Goal: Task Accomplishment & Management: Manage account settings

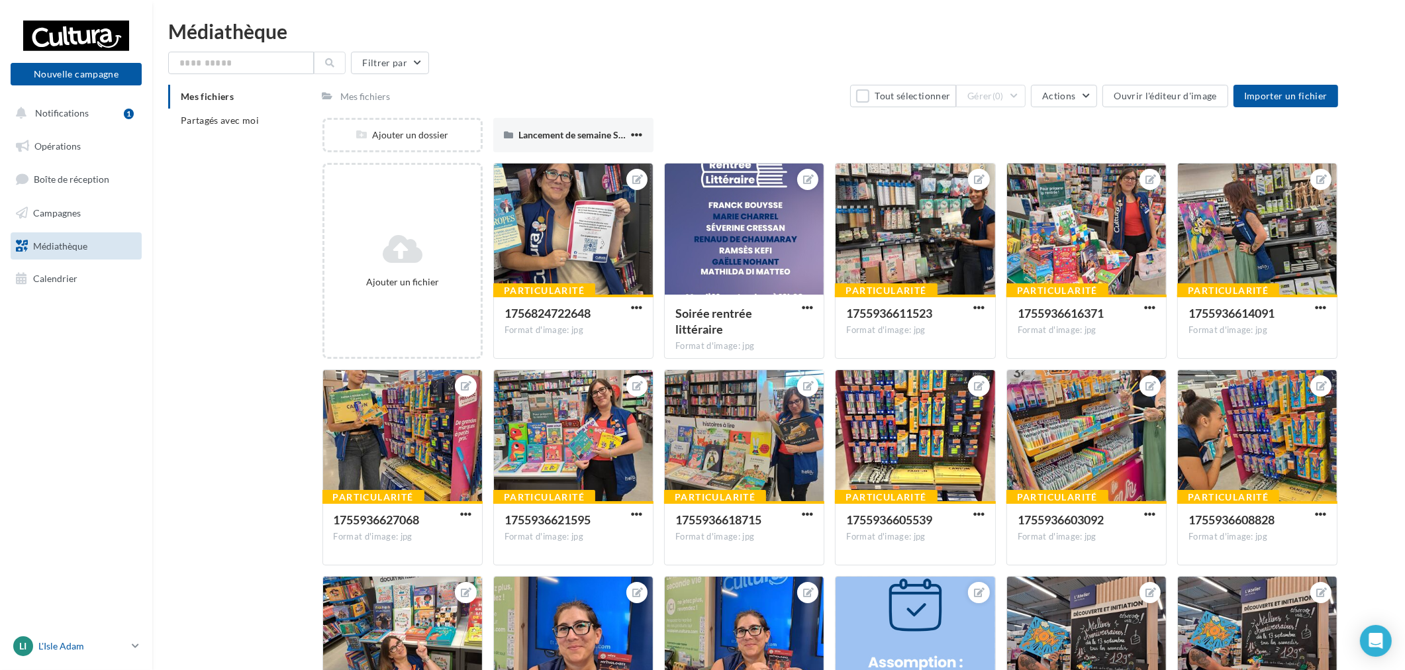
click at [93, 645] on p "L'Isle Adam" at bounding box center [82, 645] width 88 height 13
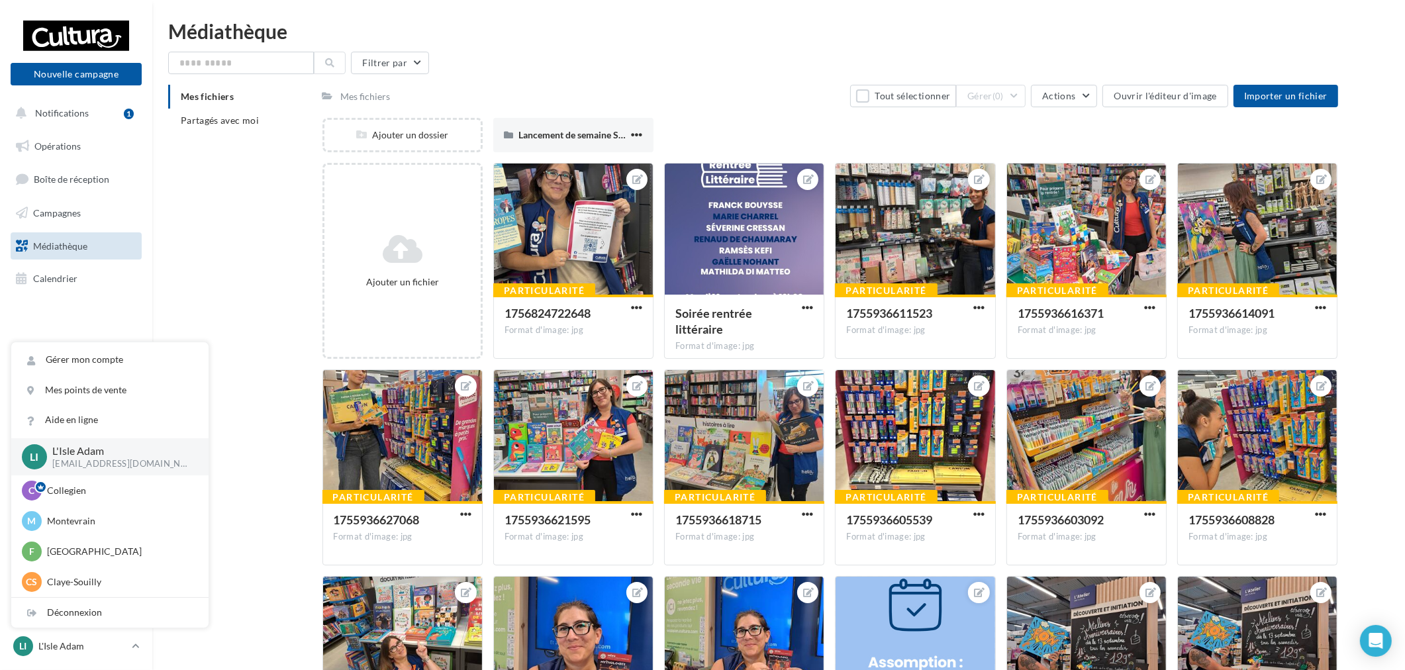
click at [227, 283] on div "Mes fichiers Partagés avec moi Mes fichiers Tout sélectionner Gérer (0) Actions…" at bounding box center [783, 434] width 1231 height 698
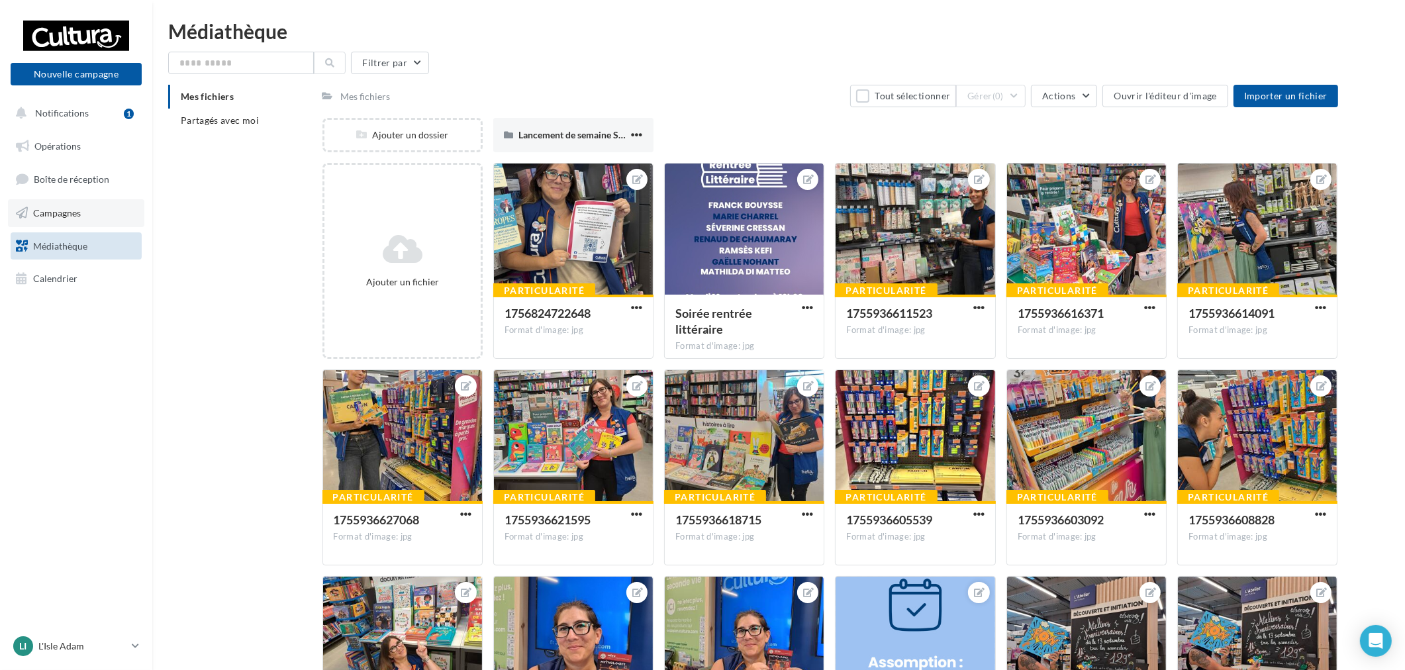
click at [80, 215] on span "Campagnes" at bounding box center [57, 212] width 48 height 11
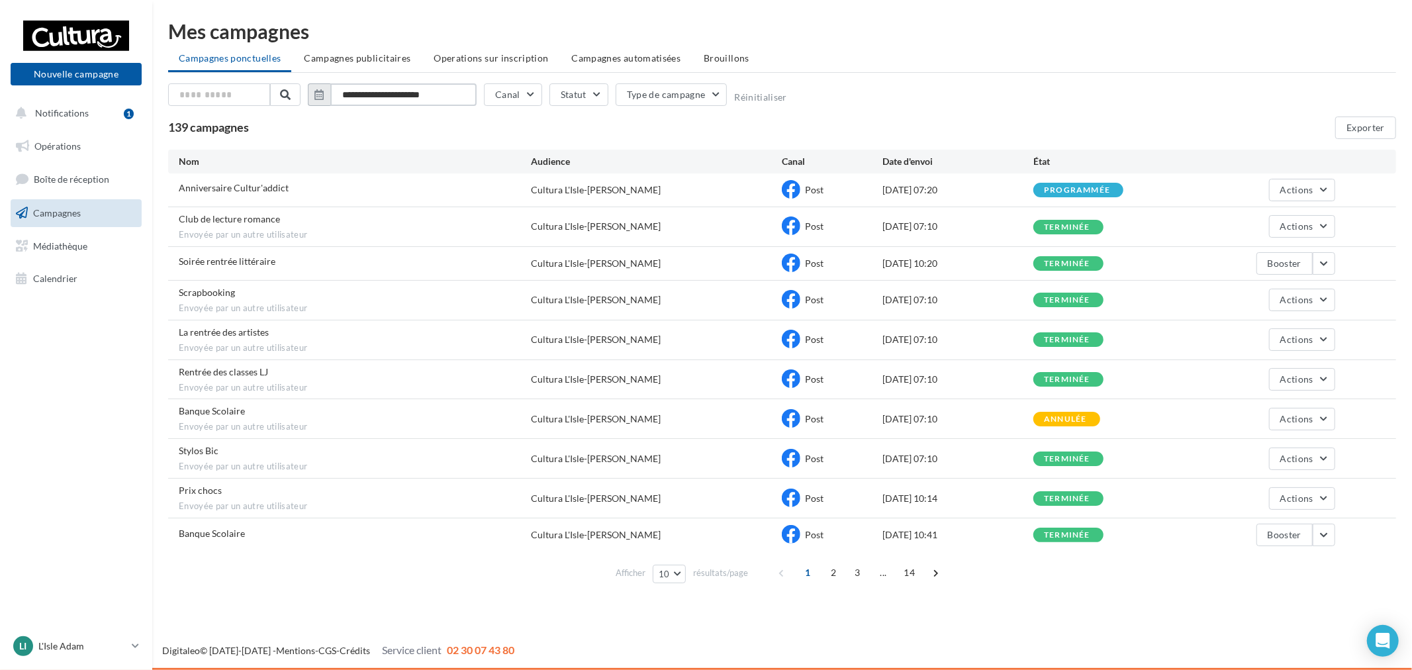
click at [443, 89] on input "**********" at bounding box center [403, 94] width 146 height 23
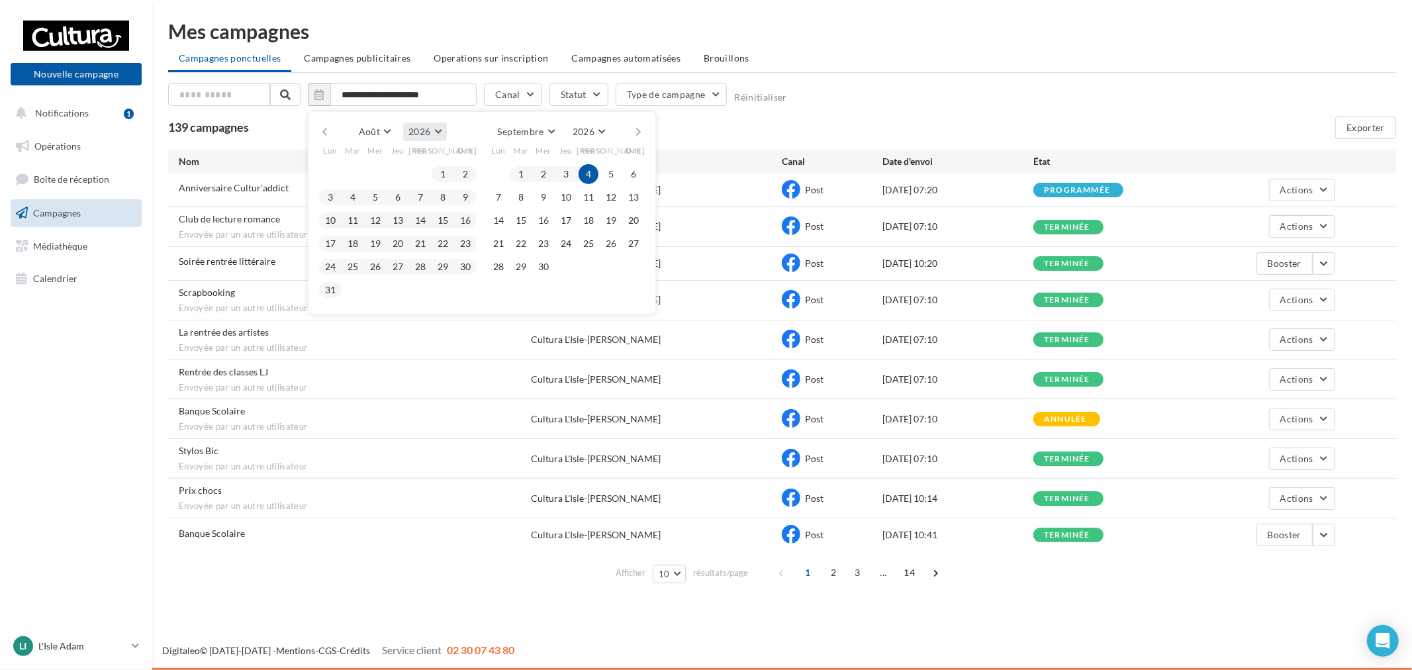
click at [440, 129] on button "2026" at bounding box center [424, 131] width 43 height 19
click at [396, 167] on button "2025" at bounding box center [400, 164] width 93 height 24
click at [596, 129] on button "2025" at bounding box center [588, 131] width 43 height 19
click at [573, 181] on button "2025" at bounding box center [564, 188] width 93 height 24
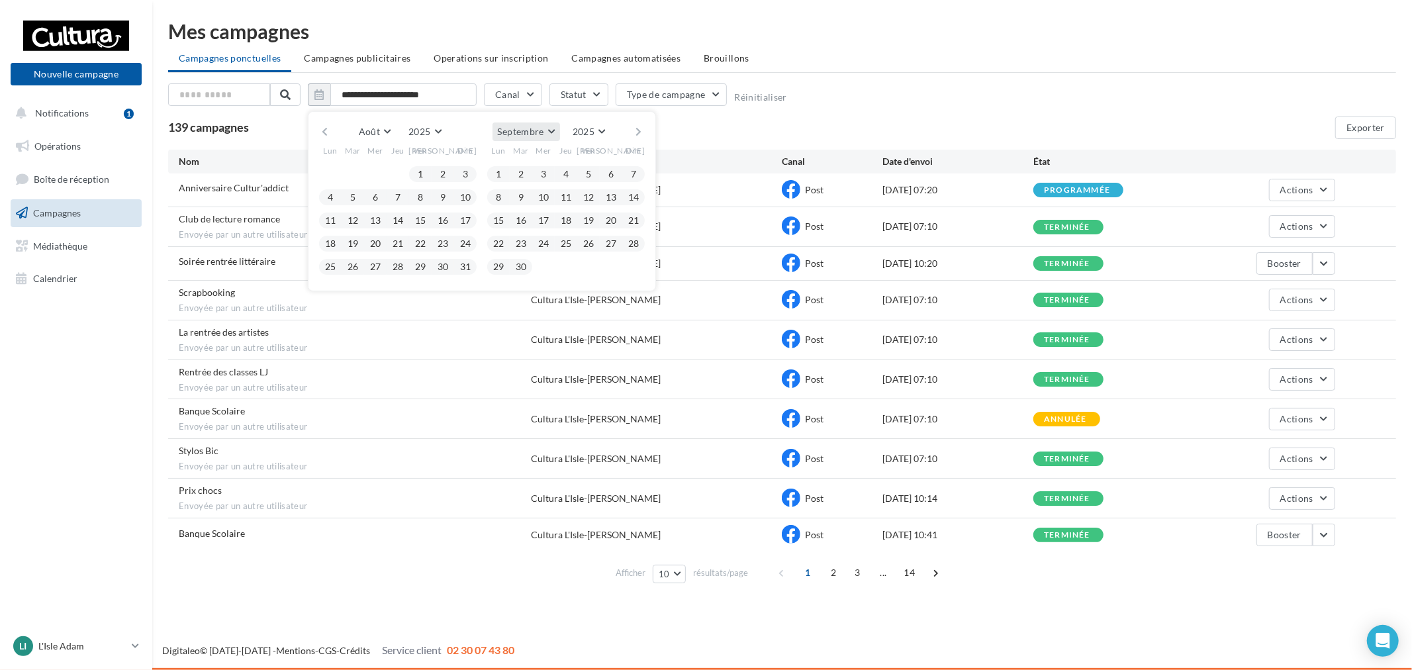
click at [508, 126] on span "Septembre" at bounding box center [521, 131] width 46 height 11
click at [524, 186] on button "Août" at bounding box center [538, 185] width 93 height 24
click at [391, 136] on button "Juillet" at bounding box center [382, 131] width 48 height 19
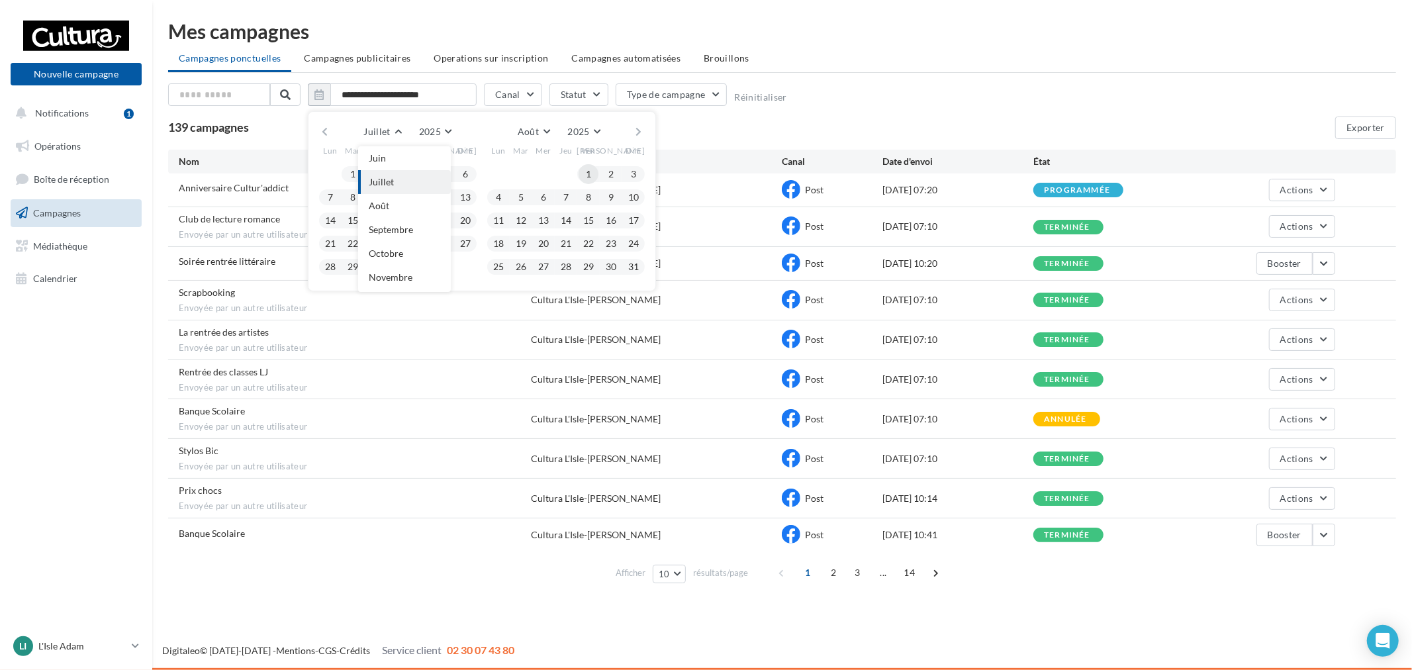
click at [584, 173] on button "1" at bounding box center [588, 174] width 20 height 20
click at [635, 265] on button "31" at bounding box center [633, 267] width 20 height 20
type input "**********"
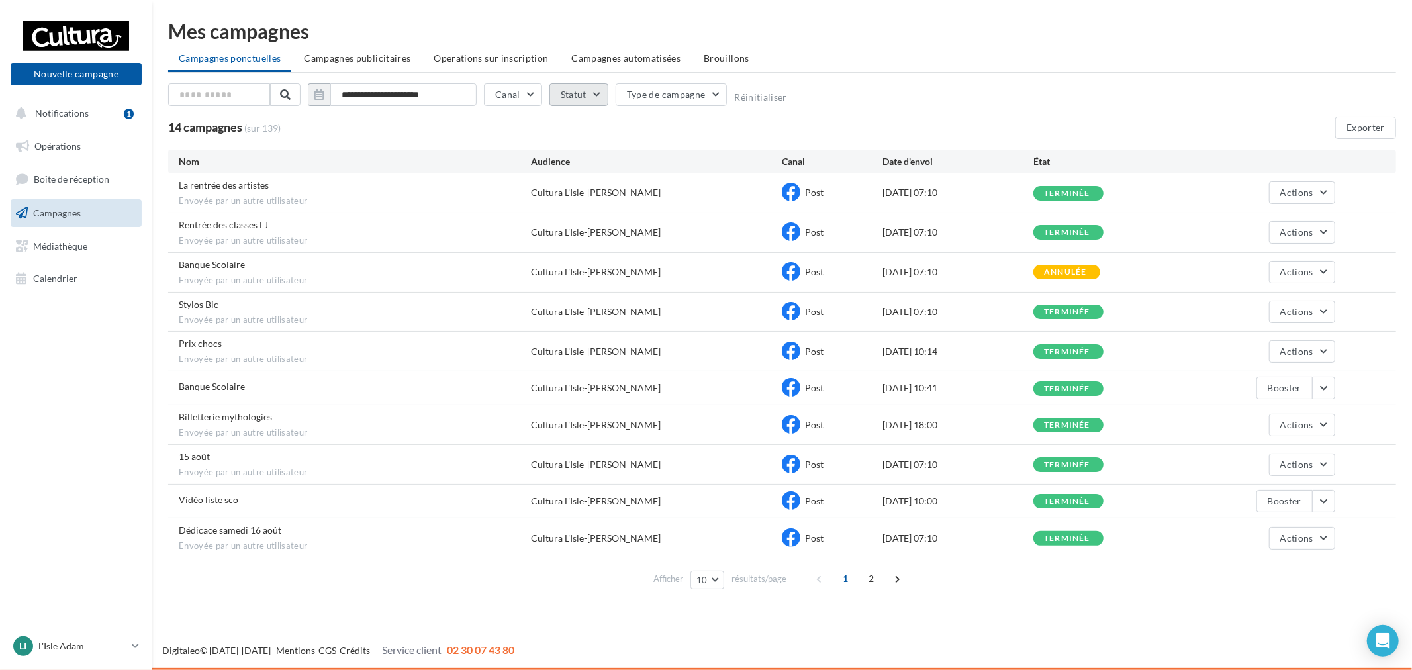
click at [577, 99] on button "Statut" at bounding box center [578, 94] width 59 height 23
click at [603, 156] on div "Terminée" at bounding box center [598, 159] width 38 height 13
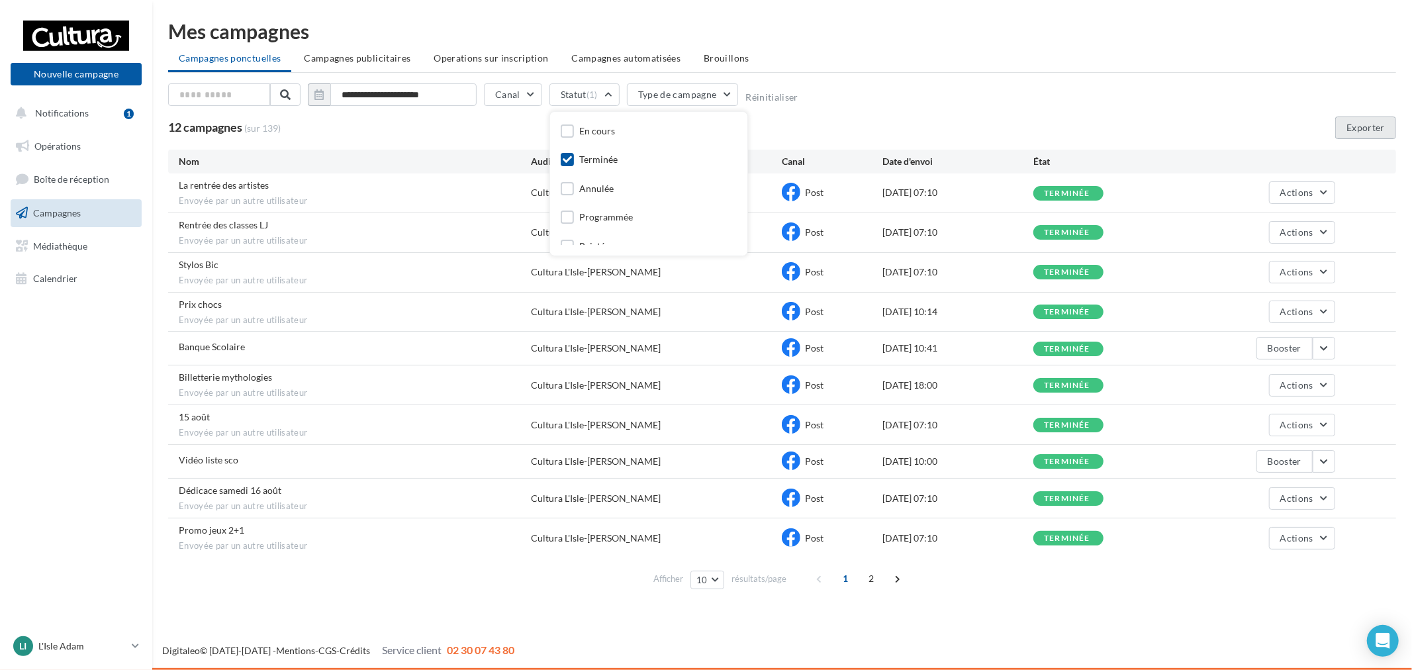
drag, startPoint x: 1348, startPoint y: 129, endPoint x: 1330, endPoint y: 140, distance: 20.6
click at [1348, 128] on button "Exporter" at bounding box center [1365, 127] width 61 height 23
click at [111, 629] on nav "Nouvelle campagne Nouvelle campagne Notifications 1 Opérations Boîte de récepti…" at bounding box center [76, 335] width 152 height 670
click at [101, 640] on p "L'Isle Adam" at bounding box center [82, 645] width 88 height 13
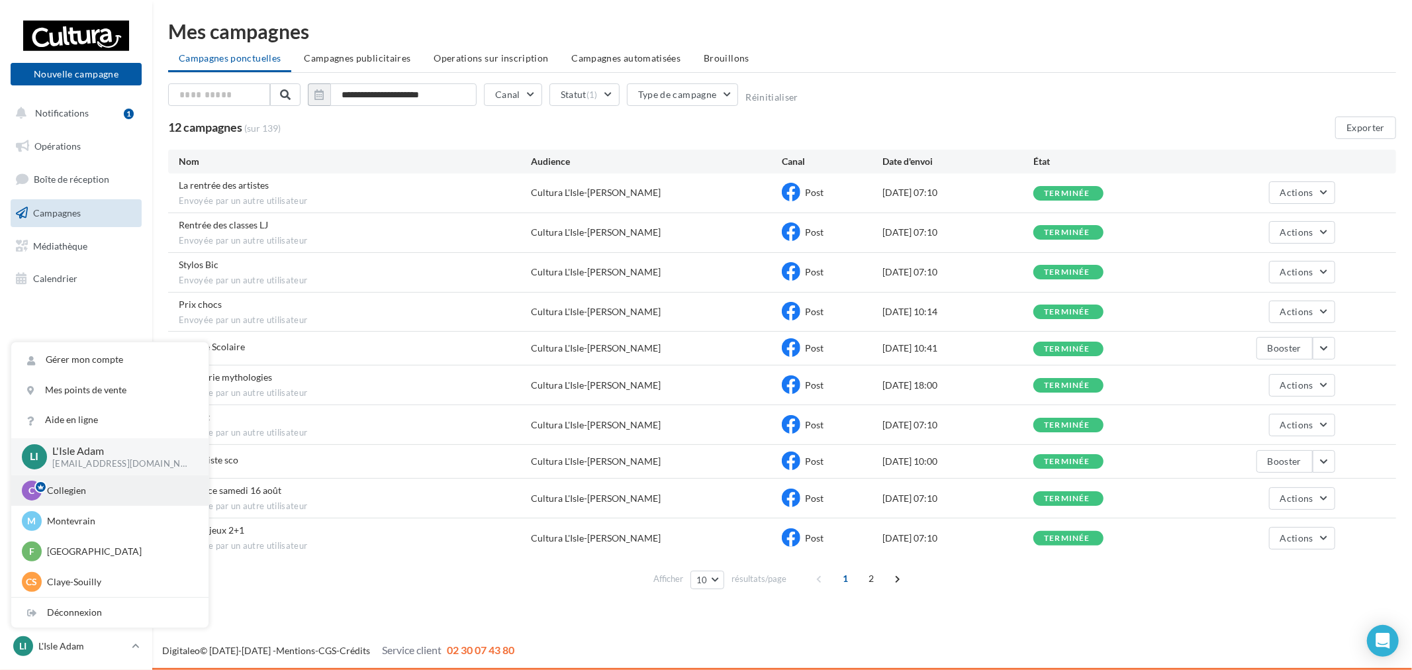
drag, startPoint x: 97, startPoint y: 641, endPoint x: 74, endPoint y: 500, distance: 142.1
click at [74, 500] on div "C Collegien r.duriaux@cultura.fr" at bounding box center [109, 490] width 197 height 30
click at [64, 492] on p "Collegien" at bounding box center [120, 490] width 146 height 13
click at [115, 492] on p "Collegien" at bounding box center [120, 490] width 146 height 13
